Goal: Task Accomplishment & Management: Use online tool/utility

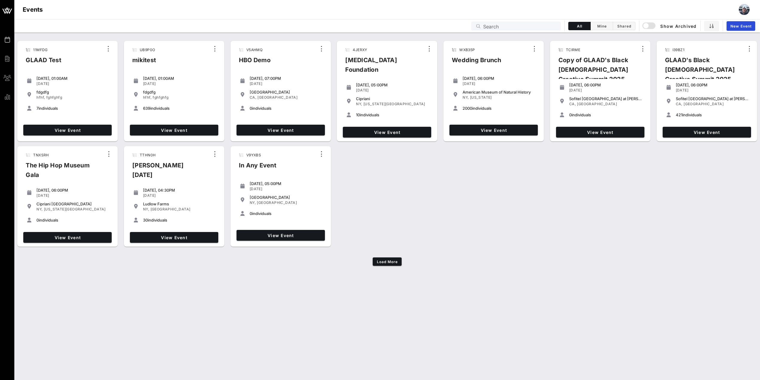
click at [509, 22] on div "Events Search All Mine Shared Show Archived New Event" at bounding box center [387, 25] width 746 height 13
click at [508, 26] on input "text" at bounding box center [520, 26] width 74 height 8
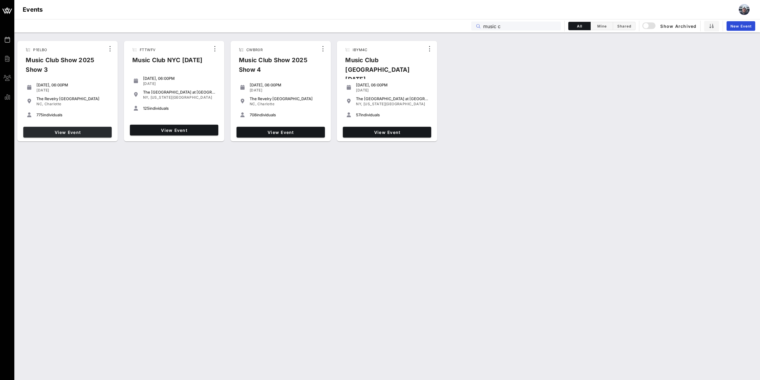
type input "music c"
click at [76, 132] on span "View Event" at bounding box center [68, 132] width 84 height 5
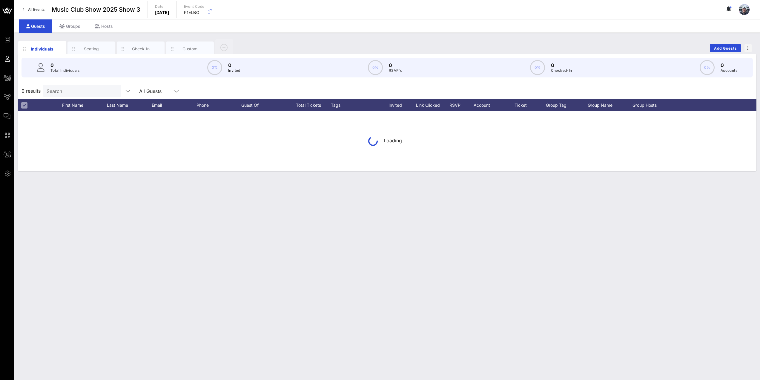
click at [75, 70] on p "Total Individuals" at bounding box center [64, 71] width 29 height 6
click at [69, 88] on input "text" at bounding box center [82, 91] width 70 height 8
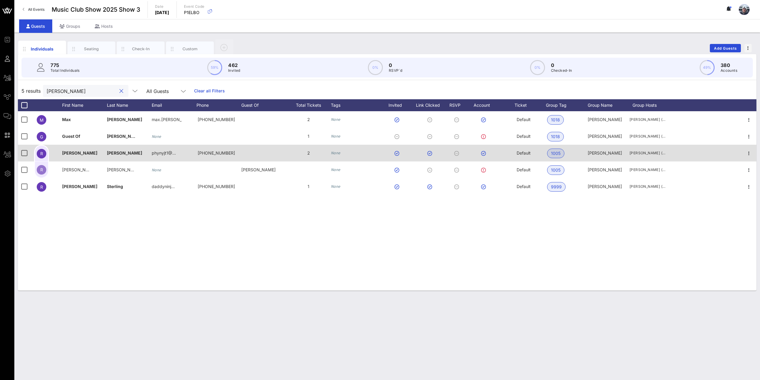
type input "richard"
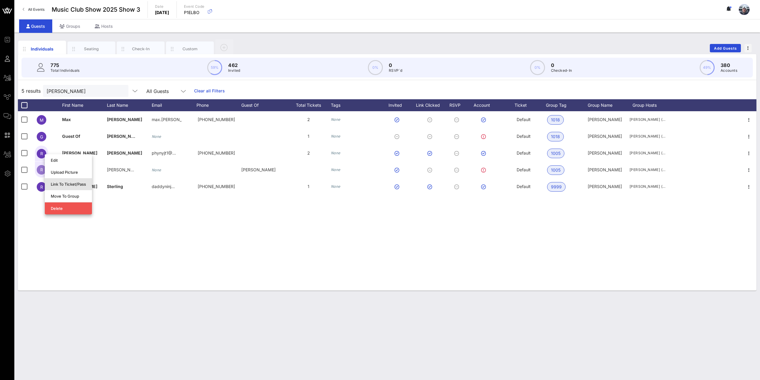
click at [64, 187] on div "Link To Ticket/Pass" at bounding box center [68, 184] width 35 height 10
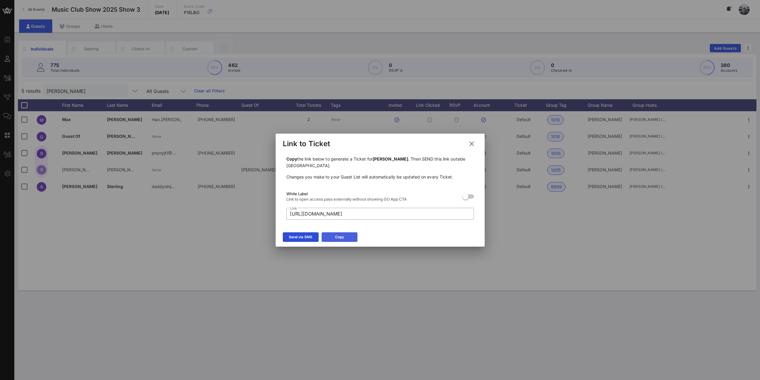
click at [344, 237] on div "Copy" at bounding box center [339, 237] width 9 height 6
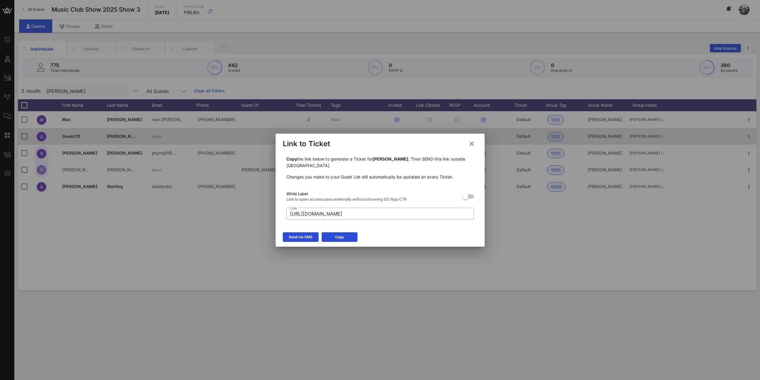
click at [473, 143] on icon at bounding box center [472, 143] width 8 height 7
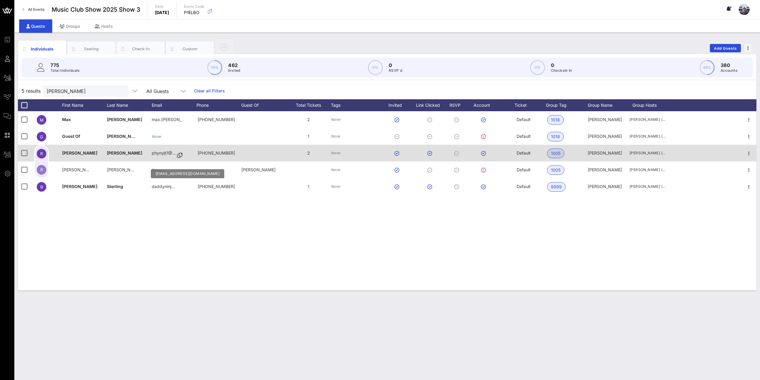
click at [181, 156] on icon at bounding box center [179, 155] width 5 height 1
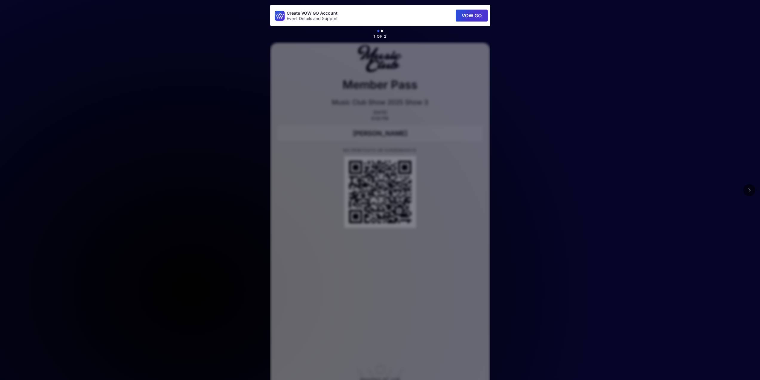
click at [751, 191] on icon at bounding box center [749, 190] width 3 height 5
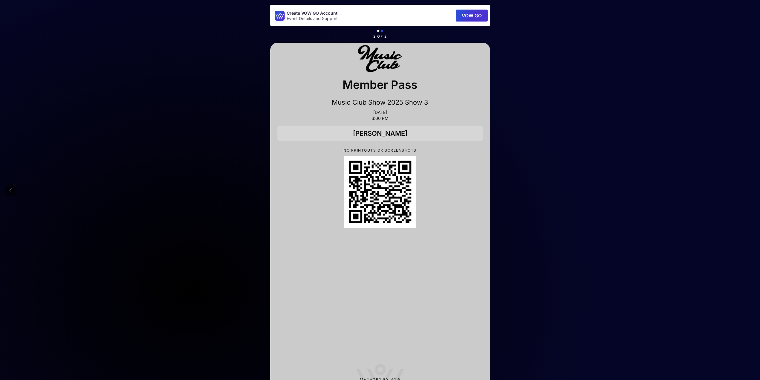
click at [12, 189] on icon at bounding box center [10, 190] width 3 height 5
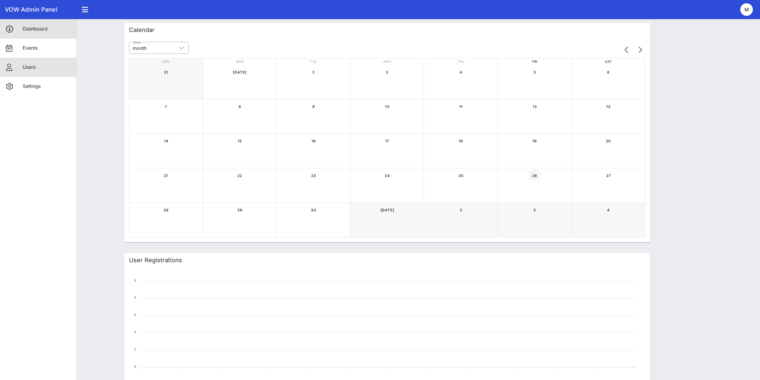
click at [21, 63] on link "Users" at bounding box center [38, 67] width 76 height 19
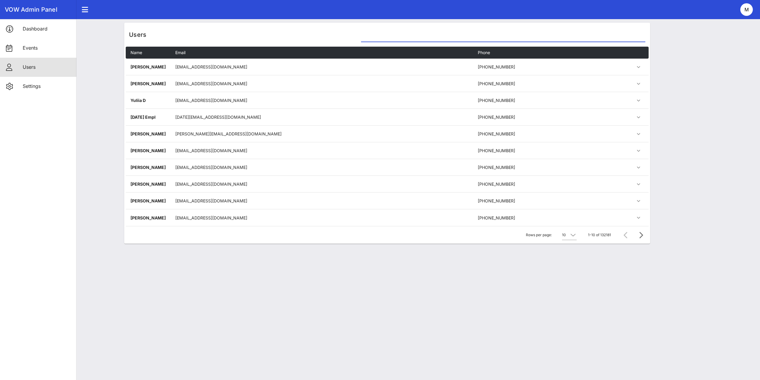
click at [397, 37] on input "text" at bounding box center [503, 37] width 284 height 10
paste input "phynyjt1@gmail.com"
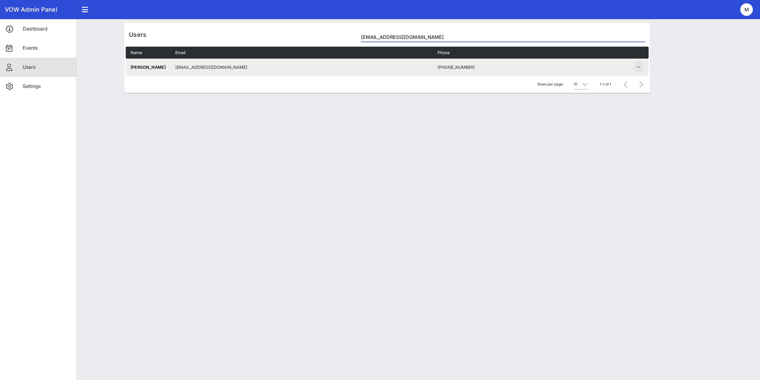
type input "phynyjt1@gmail.com"
click at [640, 65] on icon "button" at bounding box center [638, 66] width 7 height 7
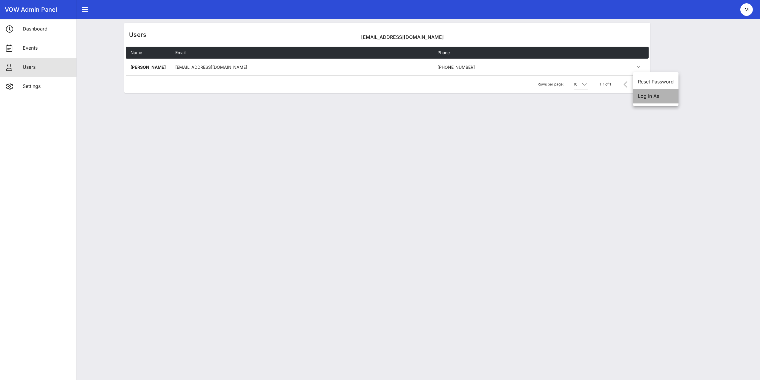
click at [654, 101] on div "Log In As" at bounding box center [655, 96] width 45 height 14
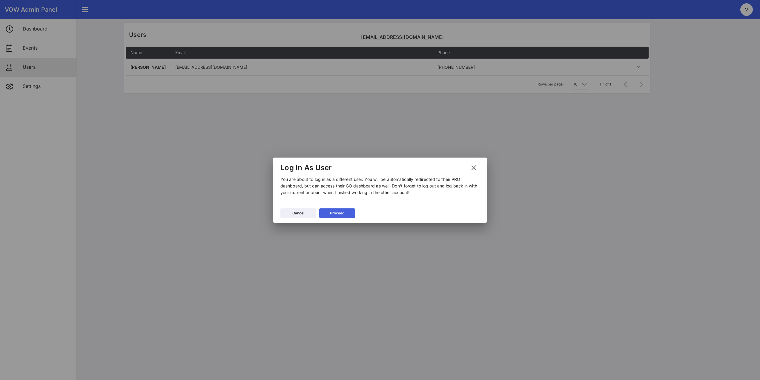
click at [335, 215] on div "Proceed" at bounding box center [337, 213] width 14 height 6
